Goal: Understand process/instructions: Learn how to perform a task or action

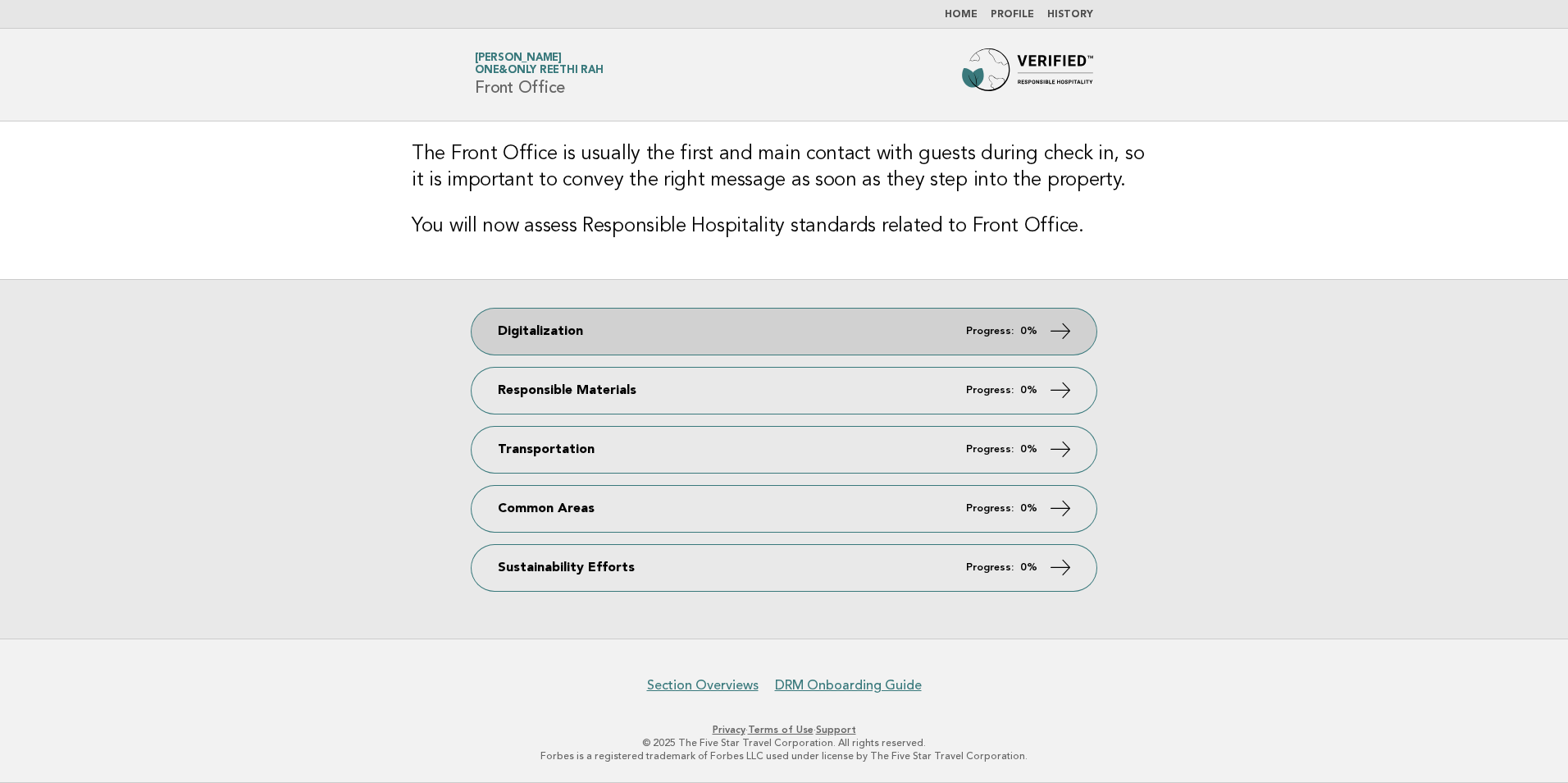
click at [667, 333] on link "Digitalization Progress: 0%" at bounding box center [784, 331] width 625 height 46
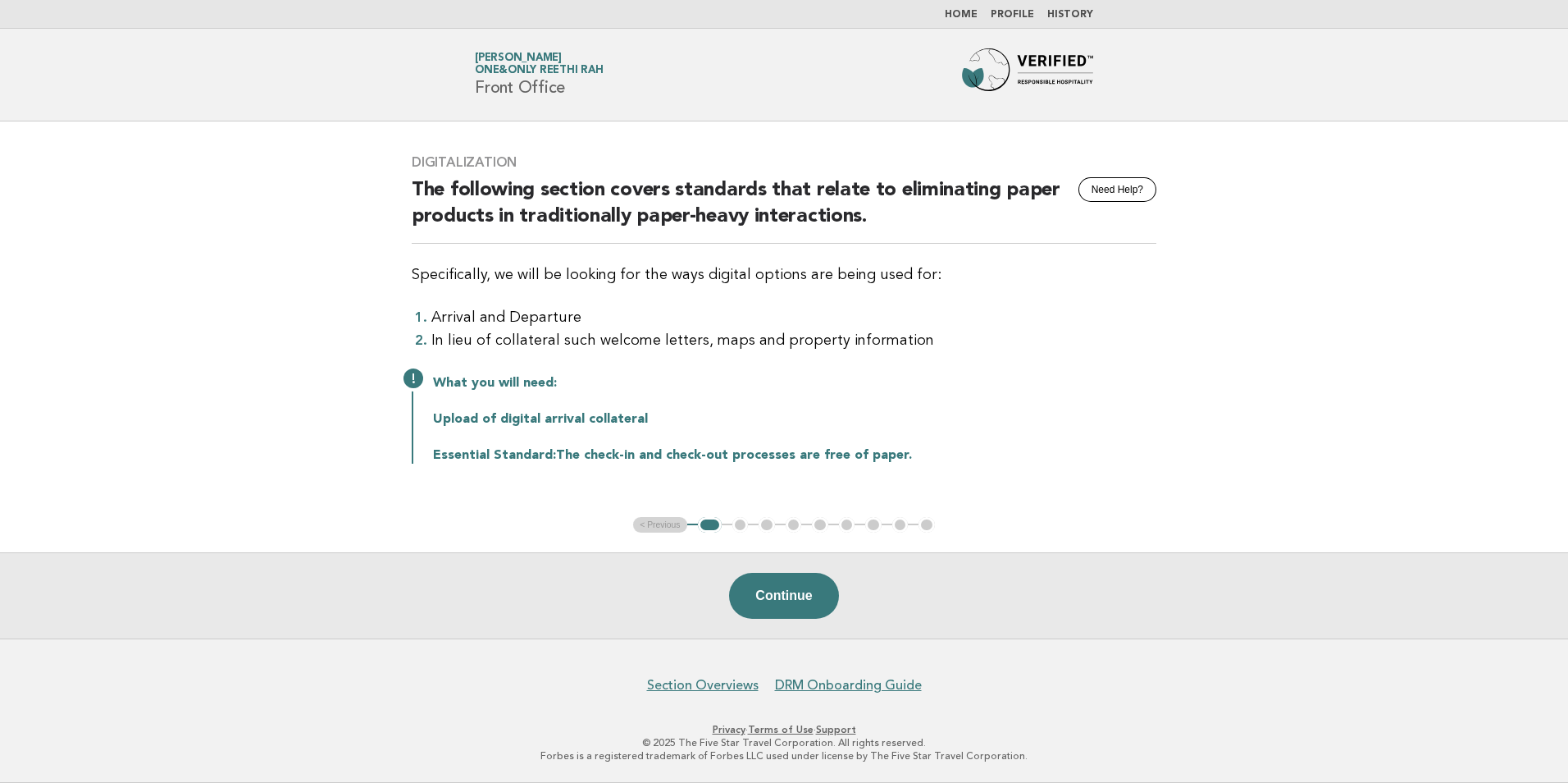
click at [575, 424] on p "Upload of digital arrival collateral" at bounding box center [794, 419] width 723 height 16
drag, startPoint x: 463, startPoint y: 418, endPoint x: 672, endPoint y: 416, distance: 209.0
click at [672, 416] on p "Upload of digital arrival collateral" at bounding box center [794, 419] width 723 height 16
drag, startPoint x: 672, startPoint y: 416, endPoint x: 851, endPoint y: 395, distance: 180.2
click at [851, 395] on div "What you will need: Upload of digital arrival collateral Essential Standard: Th…" at bounding box center [784, 418] width 745 height 92
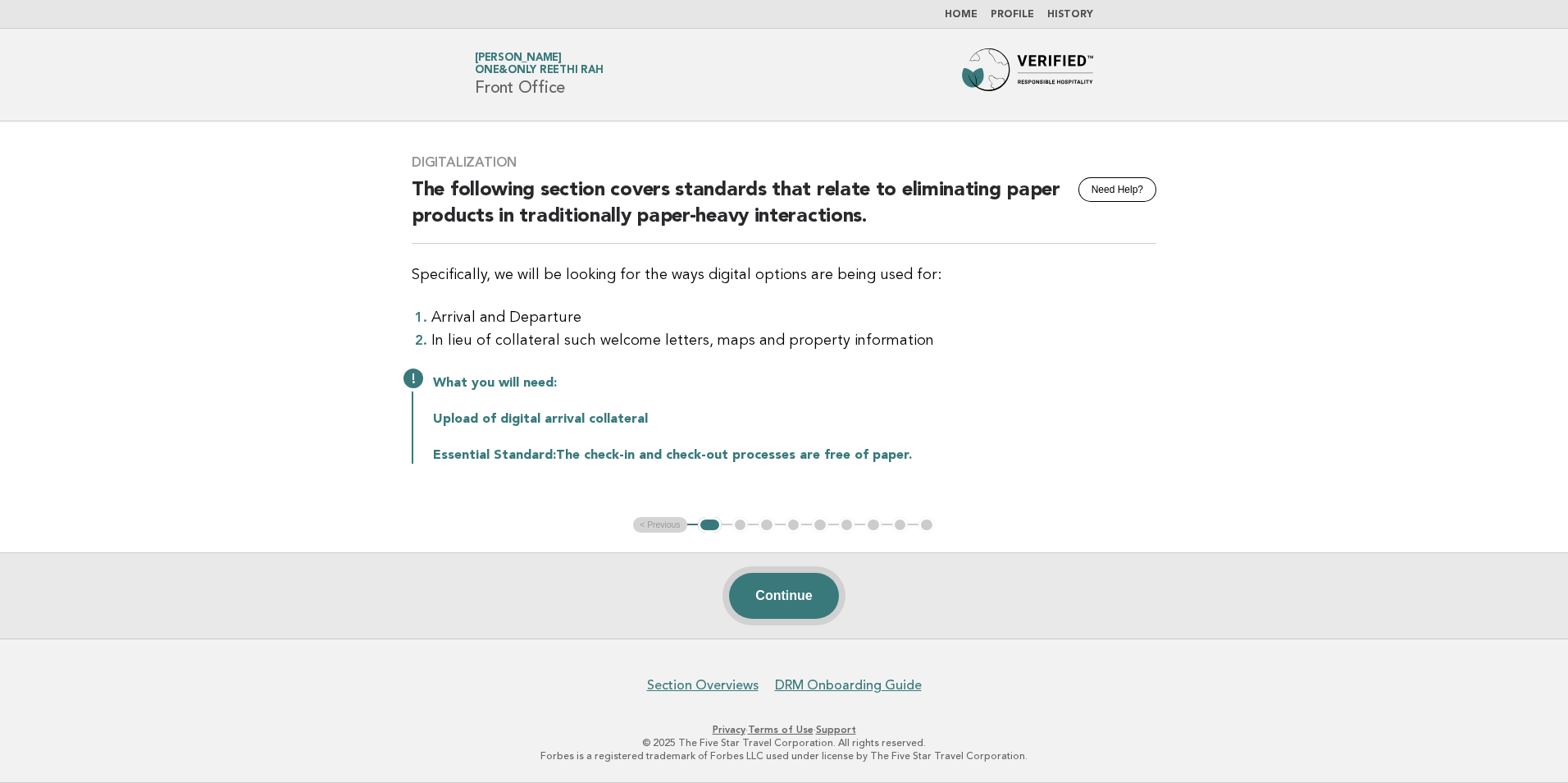
click at [782, 586] on button "Continue" at bounding box center [784, 596] width 109 height 46
